Goal: Transaction & Acquisition: Purchase product/service

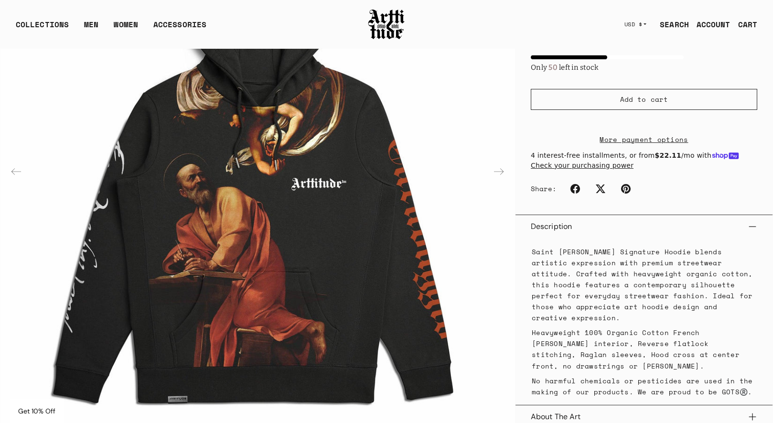
scroll to position [269, 0]
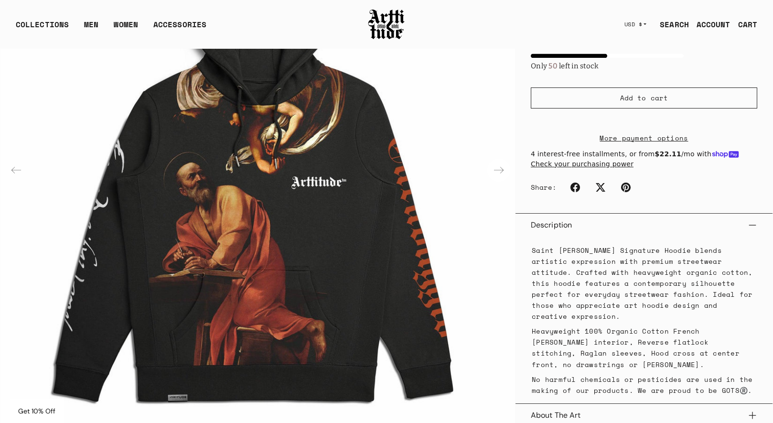
click at [498, 165] on div "Next slide" at bounding box center [498, 170] width 23 height 23
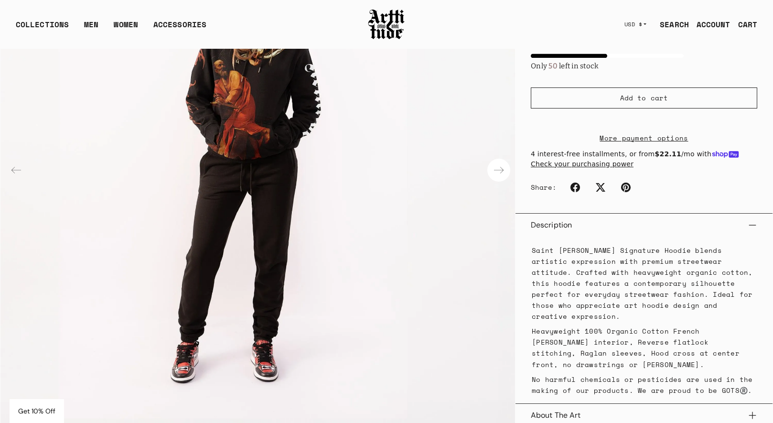
click at [498, 165] on div "Next slide" at bounding box center [498, 170] width 23 height 23
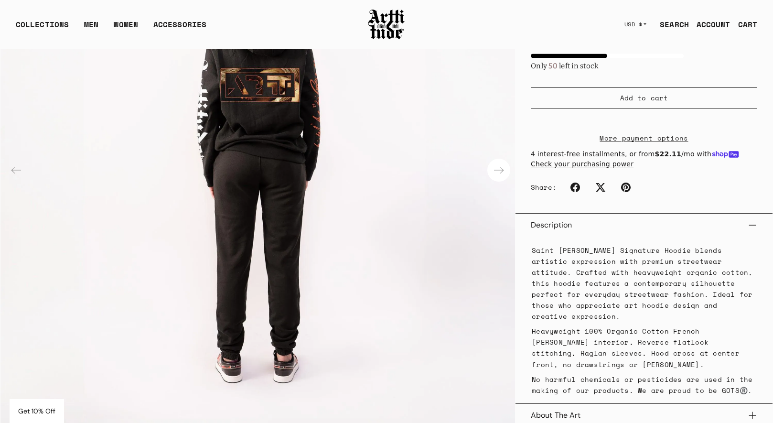
click at [498, 165] on div "Next slide" at bounding box center [498, 170] width 23 height 23
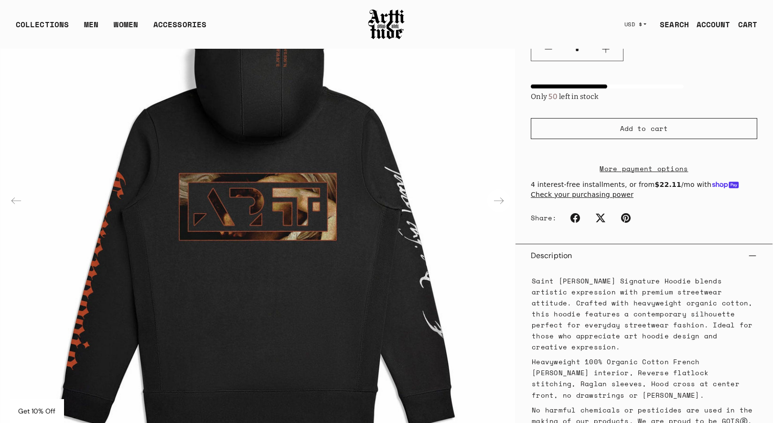
scroll to position [233, 0]
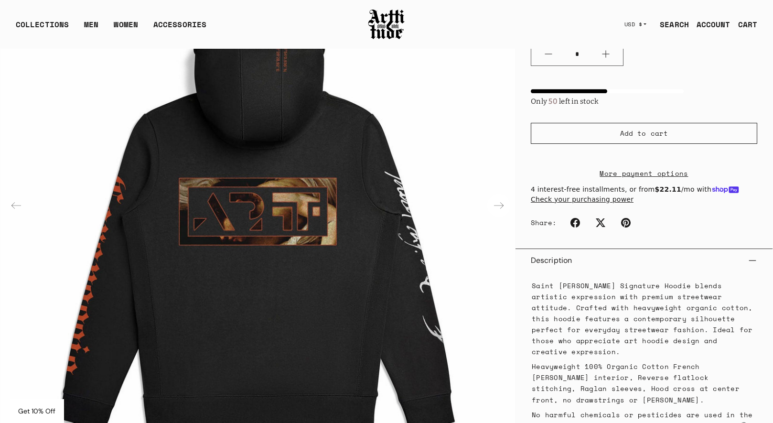
click at [499, 202] on div "Next slide" at bounding box center [498, 205] width 23 height 23
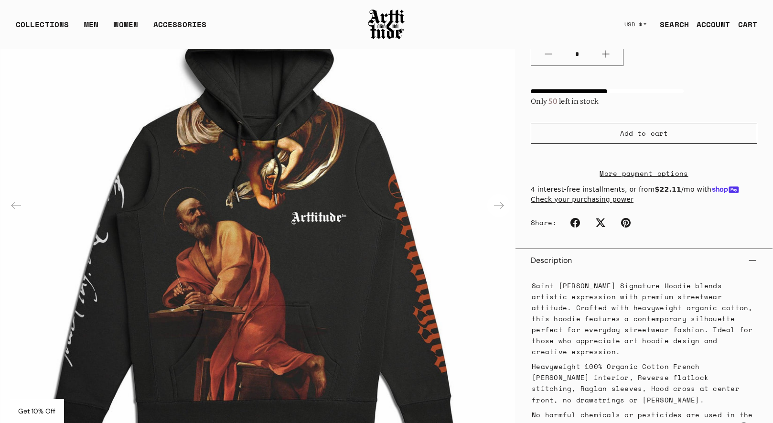
click at [499, 202] on div "Next slide" at bounding box center [498, 205] width 23 height 23
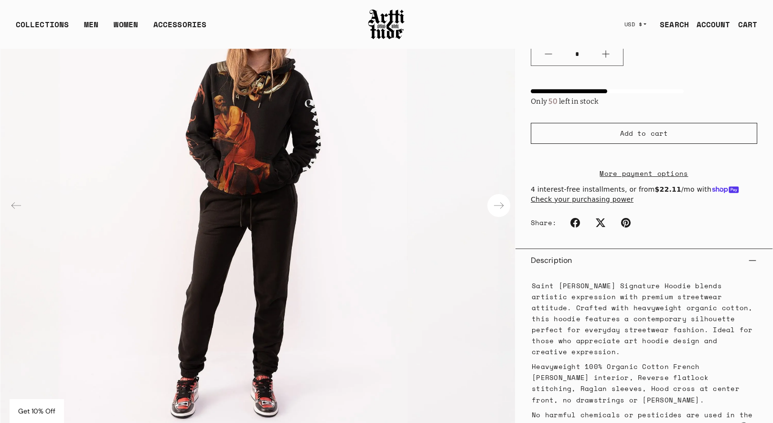
click at [500, 206] on div "Next slide" at bounding box center [498, 205] width 23 height 23
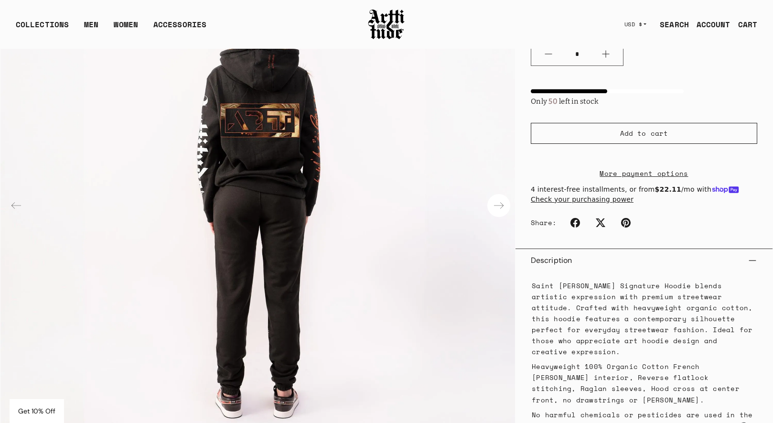
click at [500, 206] on div "Next slide" at bounding box center [498, 205] width 23 height 23
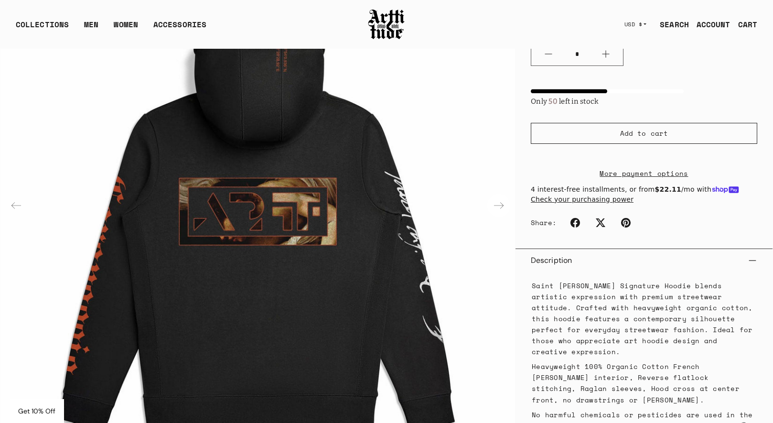
click at [500, 206] on div "Next slide" at bounding box center [498, 205] width 23 height 23
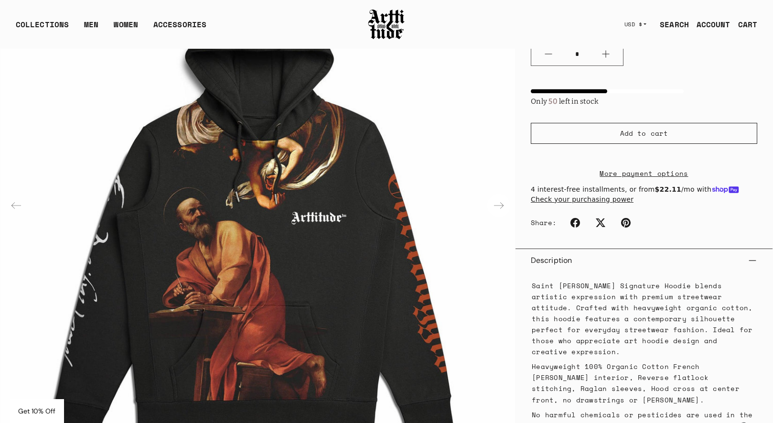
click at [501, 206] on div "Next slide" at bounding box center [498, 205] width 23 height 23
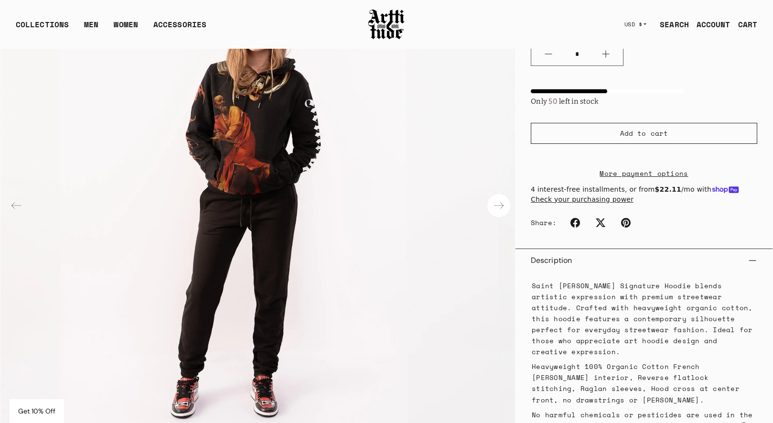
click at [501, 206] on div "Next slide" at bounding box center [498, 205] width 23 height 23
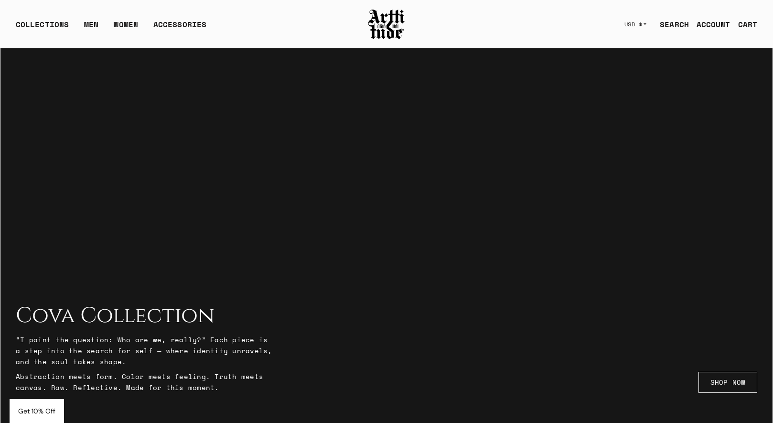
click at [668, 27] on link "SEARCH" at bounding box center [670, 24] width 37 height 19
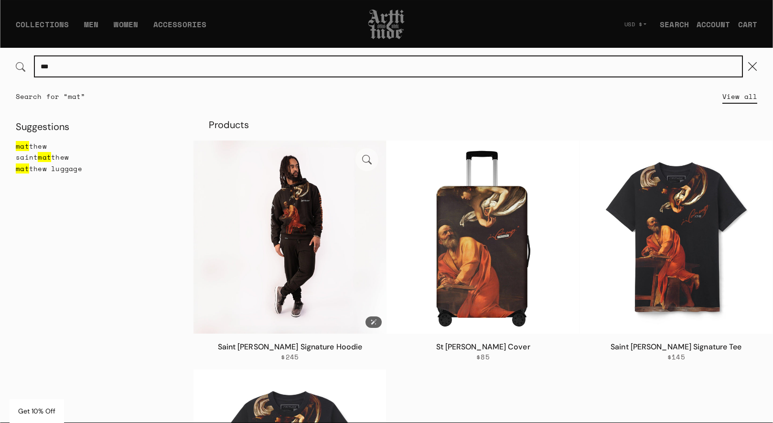
type input "***"
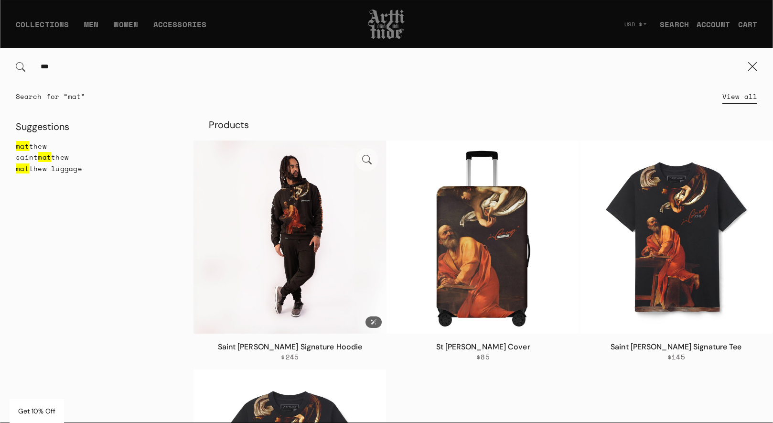
click at [293, 281] on img at bounding box center [290, 236] width 193 height 193
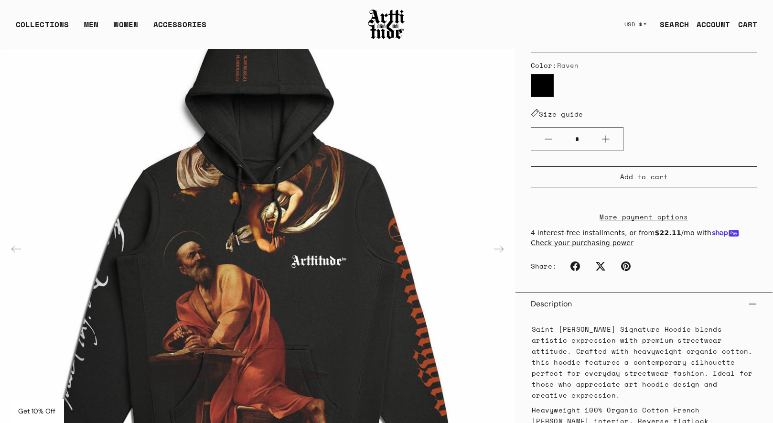
scroll to position [149, 0]
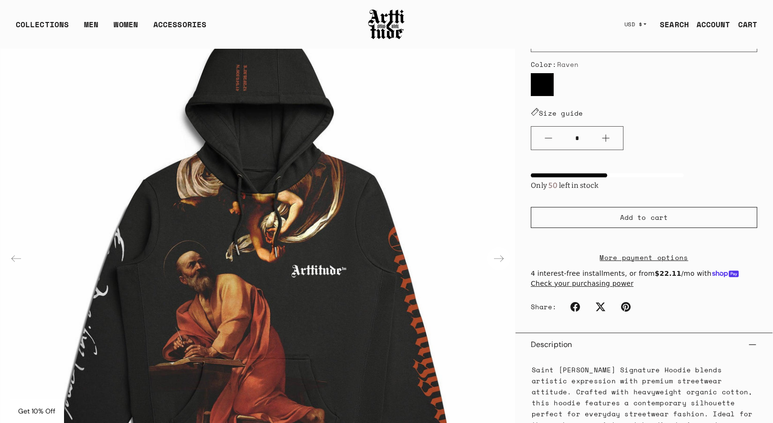
click at [498, 257] on div "Next slide" at bounding box center [498, 259] width 23 height 23
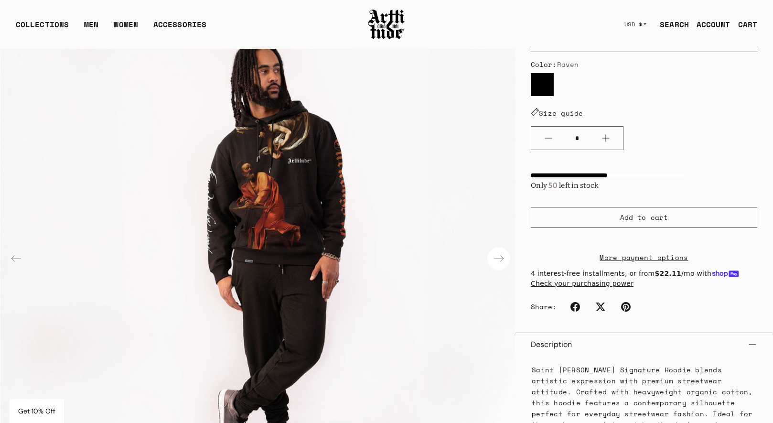
click at [498, 257] on div "Next slide" at bounding box center [498, 259] width 23 height 23
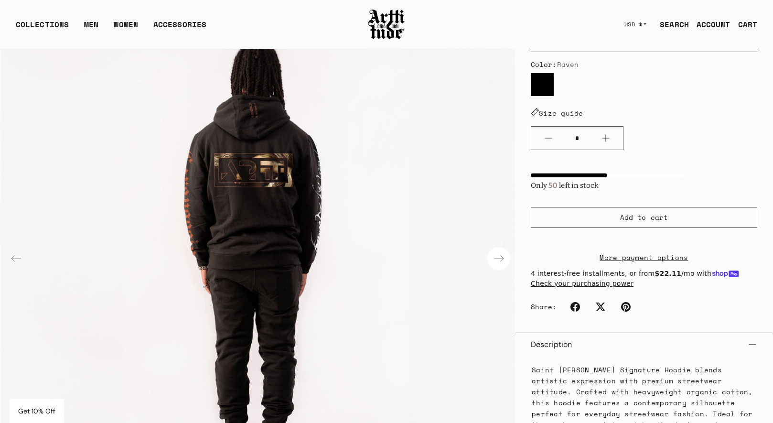
click at [501, 254] on div "Next slide" at bounding box center [498, 259] width 23 height 23
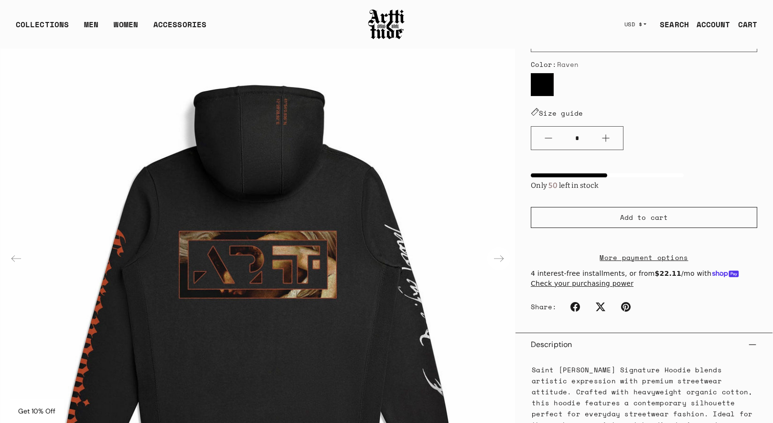
click at [501, 254] on div "Next slide" at bounding box center [498, 259] width 23 height 23
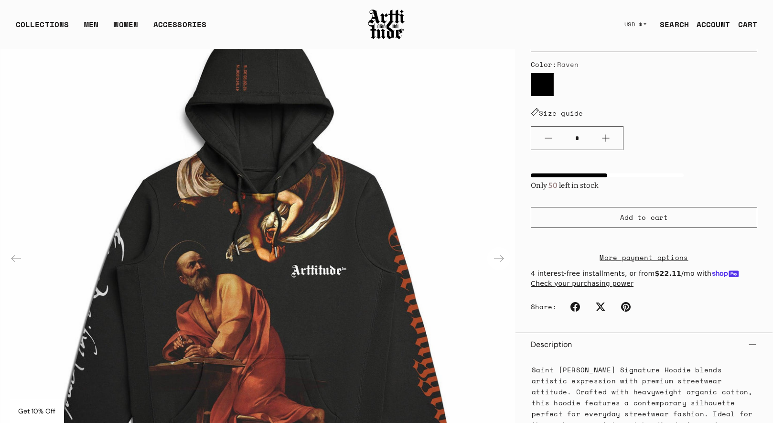
click at [501, 254] on div "Next slide" at bounding box center [498, 259] width 23 height 23
